Goal: Task Accomplishment & Management: Manage account settings

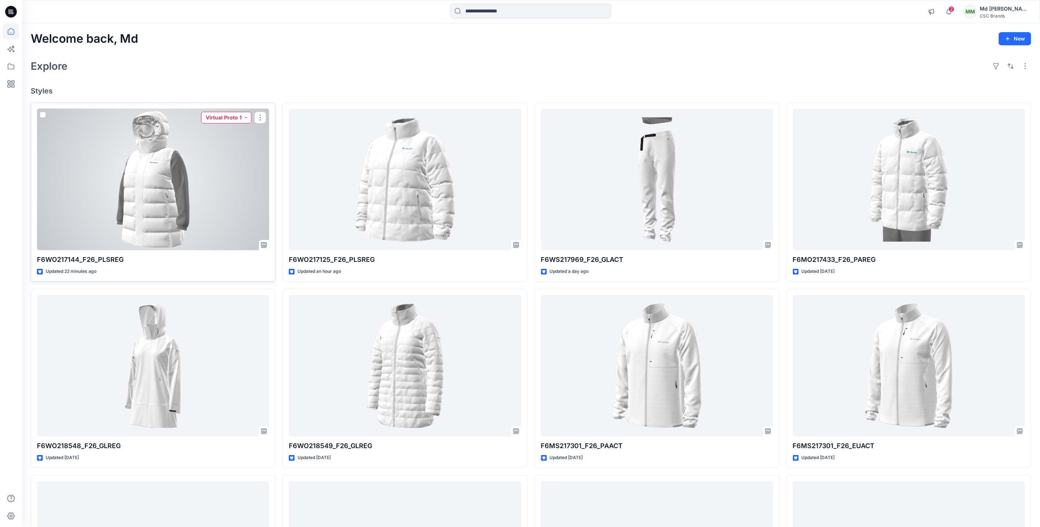
click at [243, 119] on button "Virtual Proto 1" at bounding box center [226, 118] width 50 height 12
click at [214, 169] on p "Virtual Proto 2" at bounding box center [218, 168] width 34 height 10
click at [238, 152] on div at bounding box center [153, 180] width 232 height 142
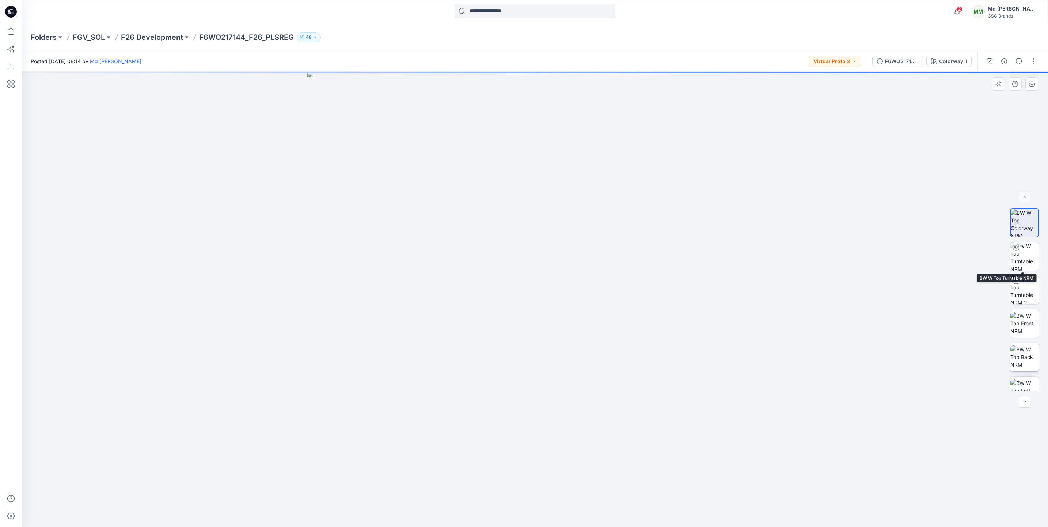
scroll to position [82, 0]
click at [1035, 60] on button "button" at bounding box center [1034, 62] width 12 height 12
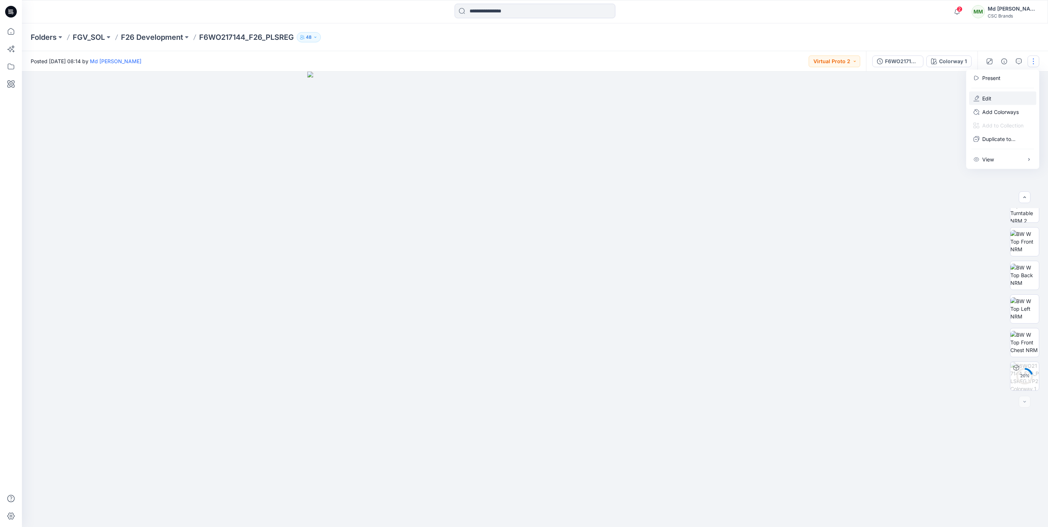
click at [1002, 98] on button "Edit" at bounding box center [1002, 99] width 67 height 14
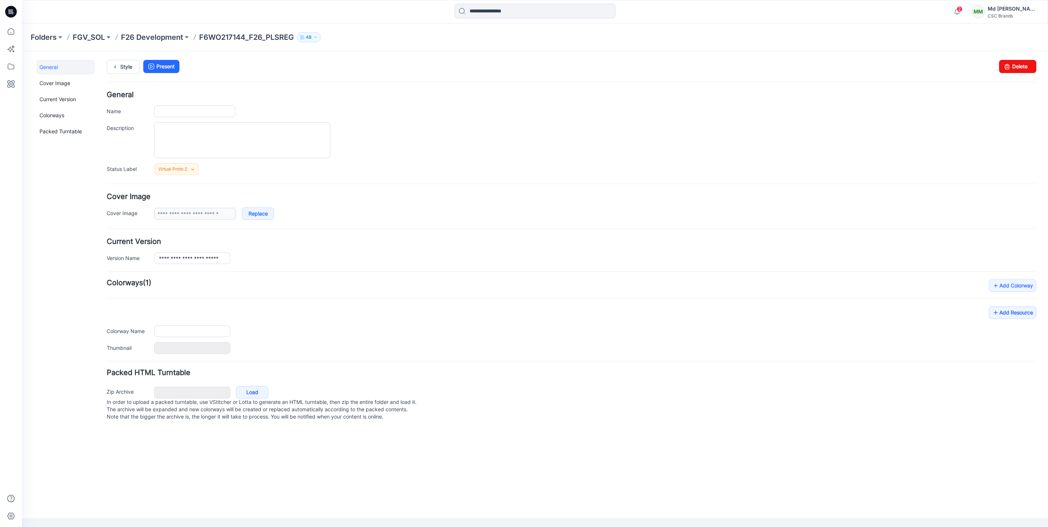
type input "**********"
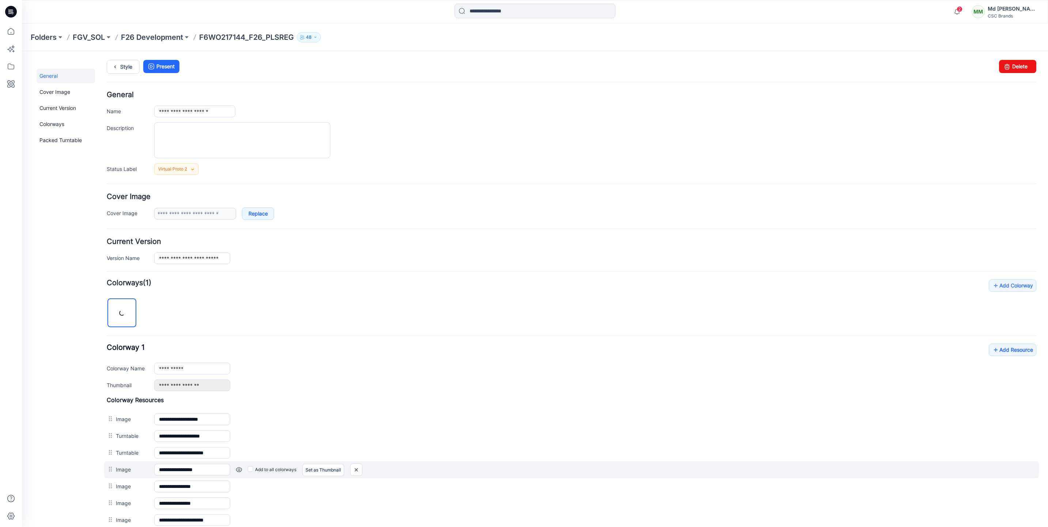
scroll to position [109, 0]
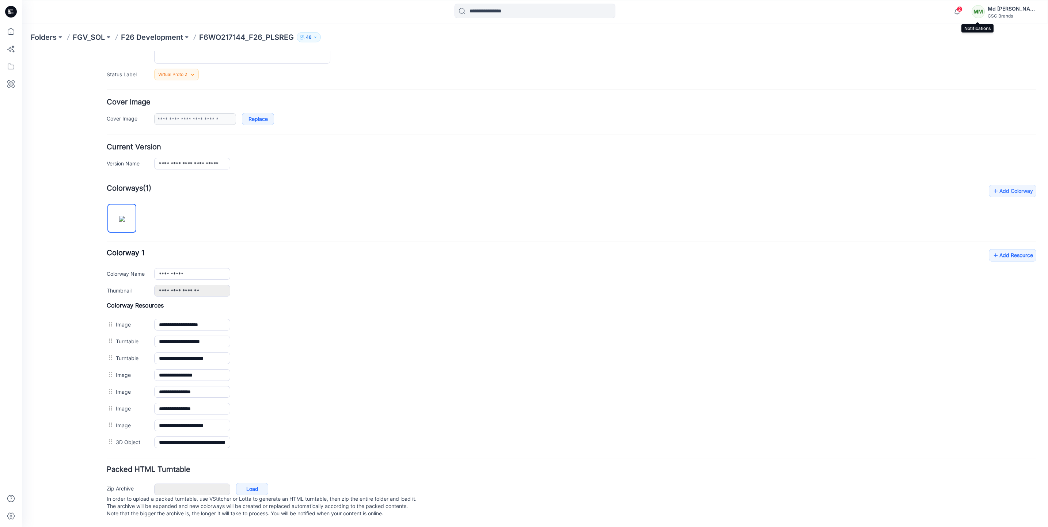
click at [962, 10] on span "2" at bounding box center [960, 9] width 6 height 6
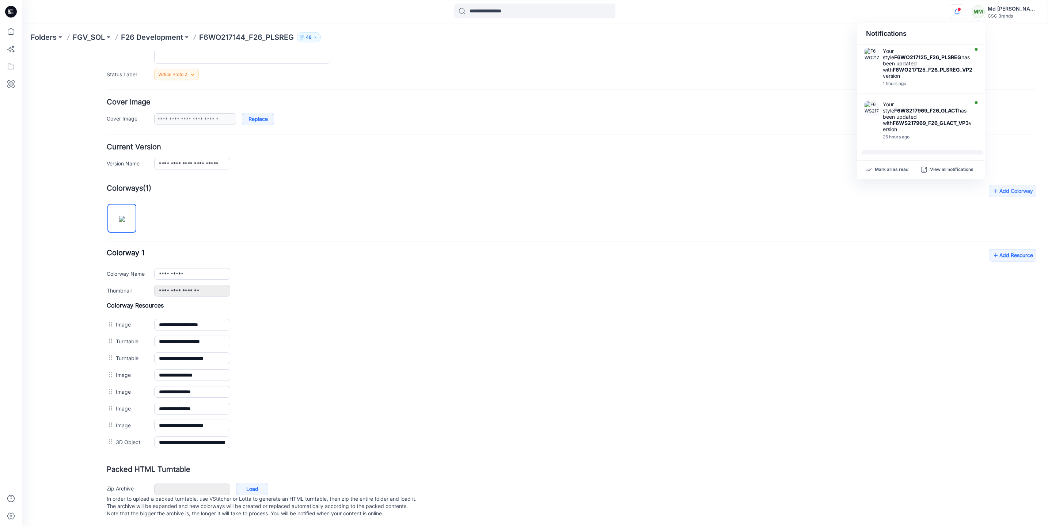
scroll to position [0, 0]
click at [728, 69] on div "Virtual Proto 2 Set Status Virtual Proto 1 Virtual Proto 2 Virtual Proto 3 F/A …" at bounding box center [595, 75] width 882 height 12
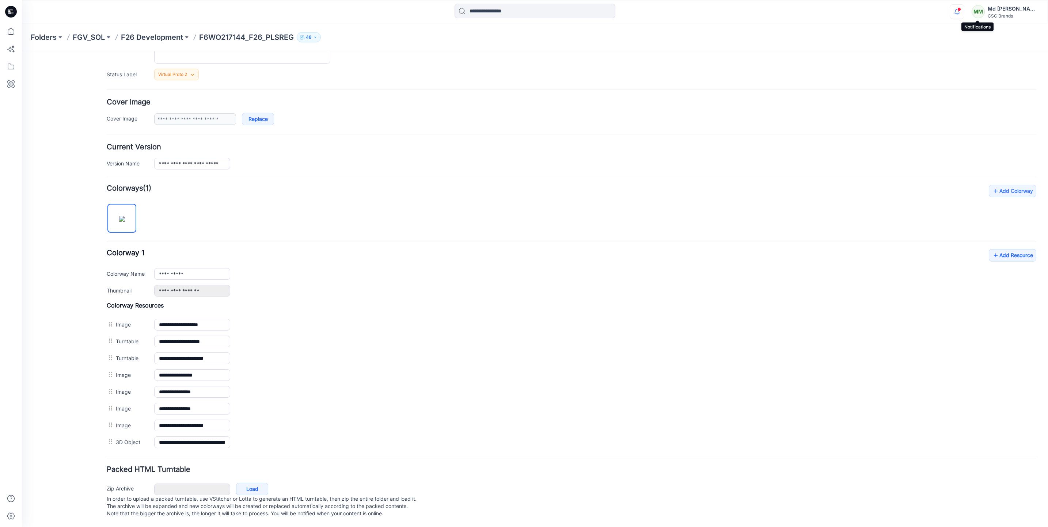
click at [964, 16] on icon "button" at bounding box center [957, 11] width 14 height 15
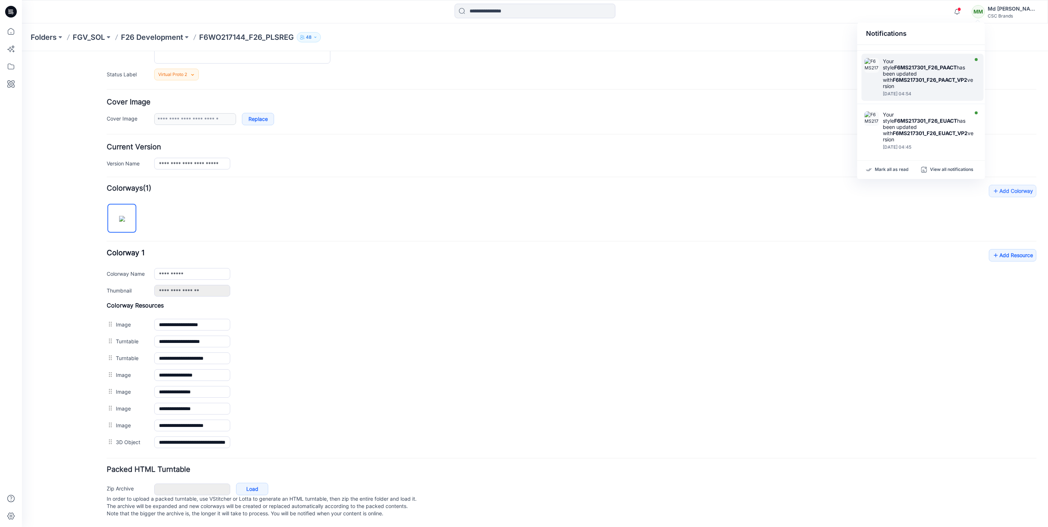
scroll to position [405, 0]
click at [727, 120] on form "**********" at bounding box center [572, 258] width 930 height 523
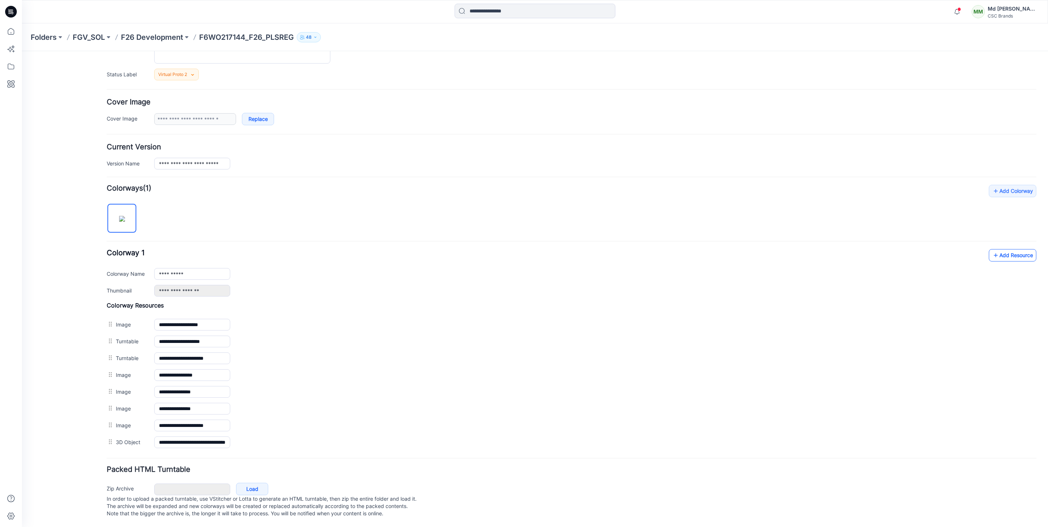
click at [1010, 249] on link "Add Resource" at bounding box center [1013, 255] width 48 height 12
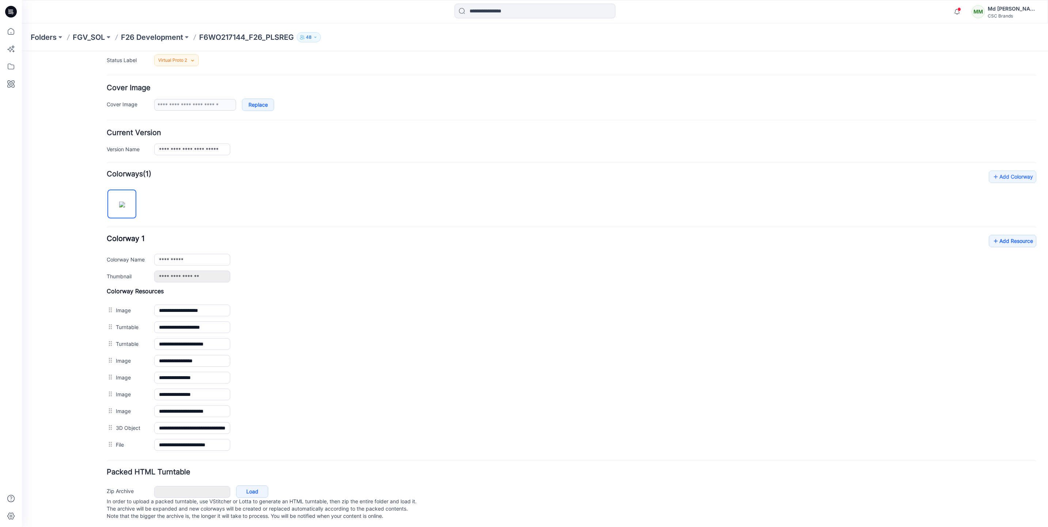
click at [620, 35] on div "Folders FGV_SOL F26 Development F6WO217144_F26_PLSREG 48" at bounding box center [507, 37] width 952 height 10
